Goal: Transaction & Acquisition: Purchase product/service

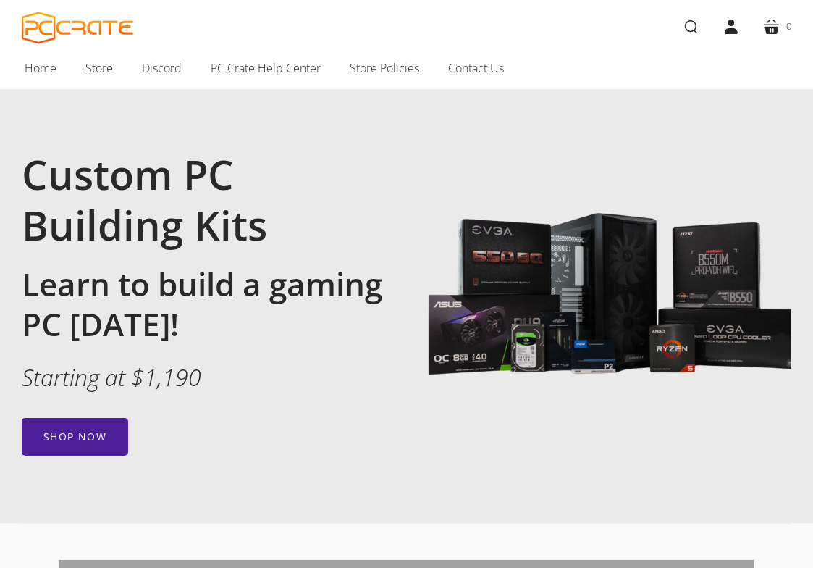
scroll to position [38, 0]
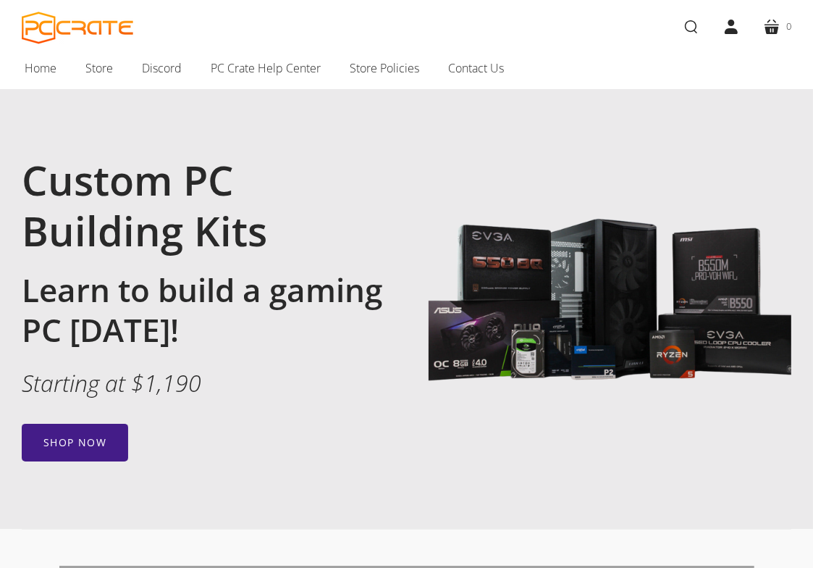
click at [81, 439] on link "Shop now" at bounding box center [75, 443] width 106 height 38
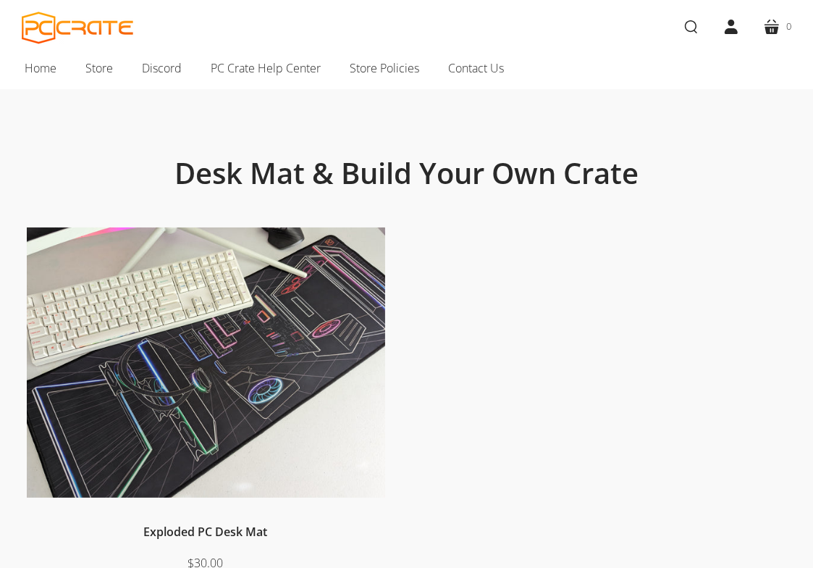
scroll to position [41, 0]
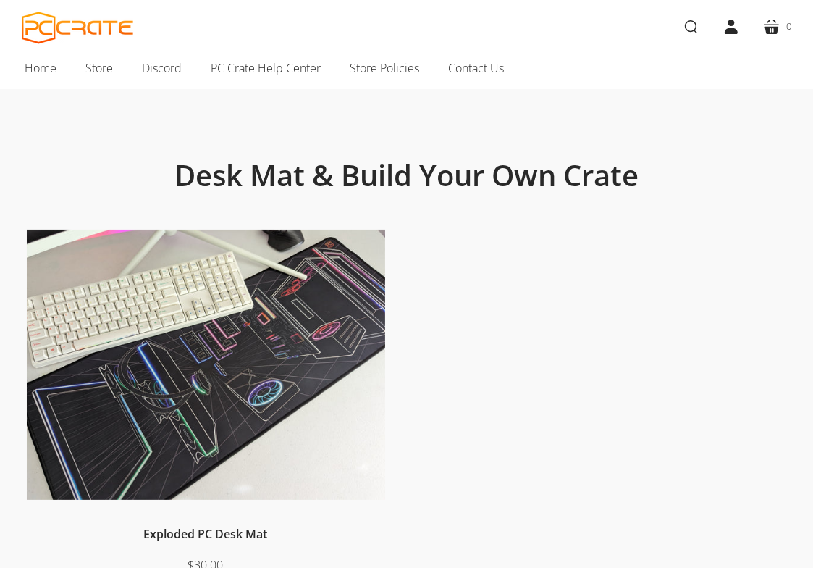
click at [240, 337] on img at bounding box center [206, 365] width 358 height 270
